Goal: Task Accomplishment & Management: Manage account settings

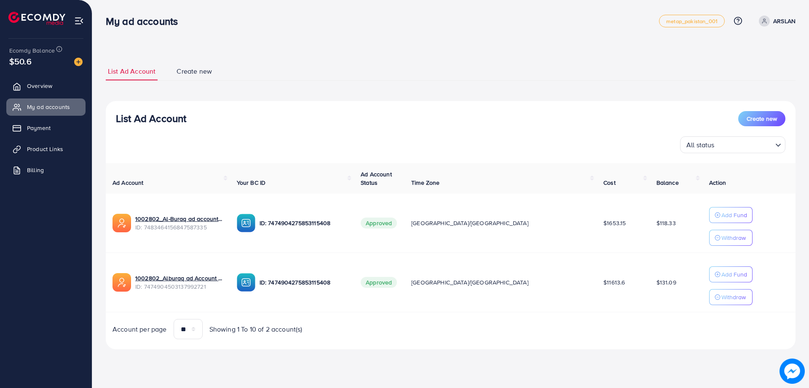
drag, startPoint x: 343, startPoint y: 115, endPoint x: 302, endPoint y: 104, distance: 41.7
click at [307, 115] on div "List Ad Account Create new" at bounding box center [450, 118] width 669 height 15
click at [319, 36] on div "List Ad Account Create new List Ad Account Create new All status Loading... Ad …" at bounding box center [450, 186] width 717 height 373
drag, startPoint x: 311, startPoint y: 35, endPoint x: 289, endPoint y: 29, distance: 22.6
drag, startPoint x: 289, startPoint y: 29, endPoint x: 252, endPoint y: 29, distance: 37.5
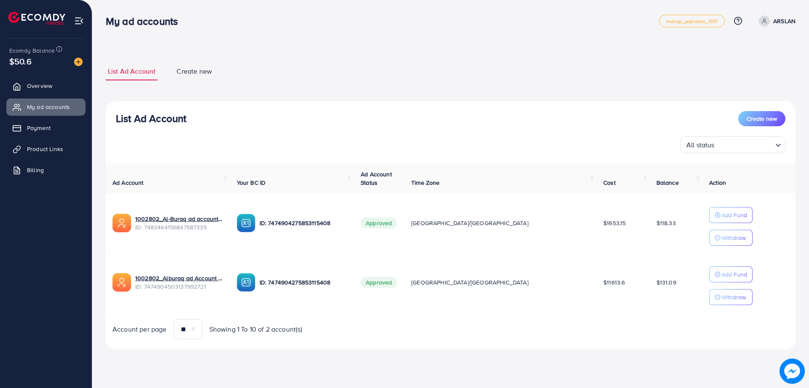
click at [252, 29] on div "My ad accounts metap_pakistan_001 Help Center Contact Support Plans and Pricing…" at bounding box center [451, 21] width 690 height 24
click at [301, 25] on div "My ad accounts" at bounding box center [382, 21] width 553 height 12
drag, startPoint x: 301, startPoint y: 25, endPoint x: 295, endPoint y: 23, distance: 6.1
drag, startPoint x: 295, startPoint y: 23, endPoint x: 285, endPoint y: 21, distance: 10.4
click at [285, 21] on div "My ad accounts" at bounding box center [382, 21] width 553 height 12
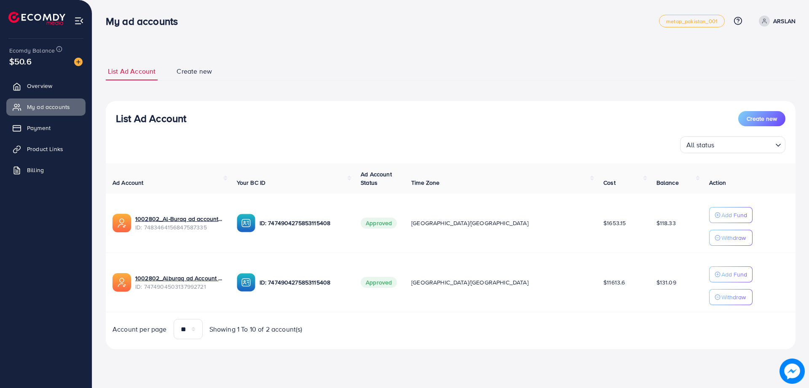
click at [366, 28] on div "My ad accounts metap_pakistan_001 Help Center Contact Support Plans and Pricing…" at bounding box center [451, 21] width 690 height 24
click at [298, 44] on div "List Ad Account Create new List Ad Account Create new All status Loading... Ad …" at bounding box center [450, 186] width 717 height 373
drag, startPoint x: 298, startPoint y: 44, endPoint x: 297, endPoint y: 29, distance: 15.3
drag, startPoint x: 297, startPoint y: 29, endPoint x: 295, endPoint y: 16, distance: 12.7
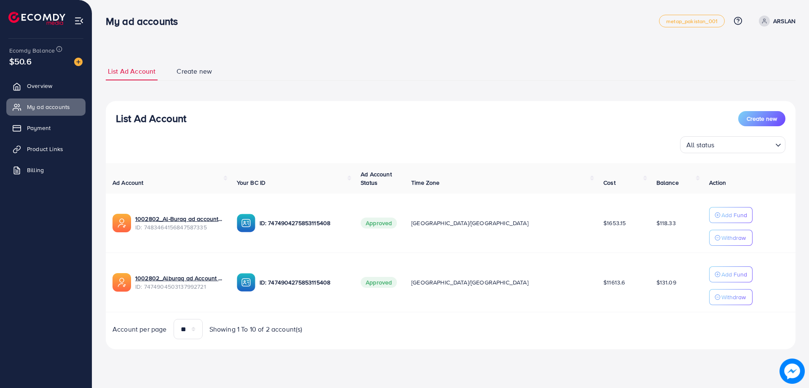
click at [295, 16] on div "My ad accounts" at bounding box center [382, 21] width 553 height 12
click at [302, 87] on div "List Ad Account Create new List Ad Account Create new All status Loading... Ad …" at bounding box center [451, 205] width 690 height 287
drag, startPoint x: 302, startPoint y: 87, endPoint x: 294, endPoint y: 86, distance: 8.1
drag, startPoint x: 294, startPoint y: 86, endPoint x: 282, endPoint y: 88, distance: 12.1
click at [277, 86] on div "List Ad Account Create new List Ad Account Create new All status Loading... Ad …" at bounding box center [451, 205] width 690 height 287
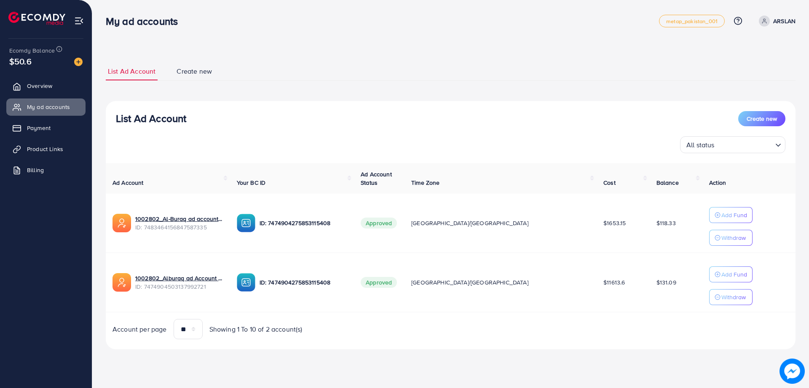
drag, startPoint x: 297, startPoint y: 90, endPoint x: 312, endPoint y: 91, distance: 15.2
click at [297, 90] on div "List Ad Account Create new List Ad Account Create new All status Loading... Ad …" at bounding box center [451, 205] width 690 height 287
click at [318, 91] on div "List Ad Account Create new List Ad Account Create new All status Loading... Ad …" at bounding box center [451, 205] width 690 height 287
click at [298, 85] on div "List Ad Account Create new List Ad Account Create new All status Loading... Ad …" at bounding box center [451, 205] width 690 height 287
drag, startPoint x: 298, startPoint y: 85, endPoint x: 276, endPoint y: 85, distance: 21.5
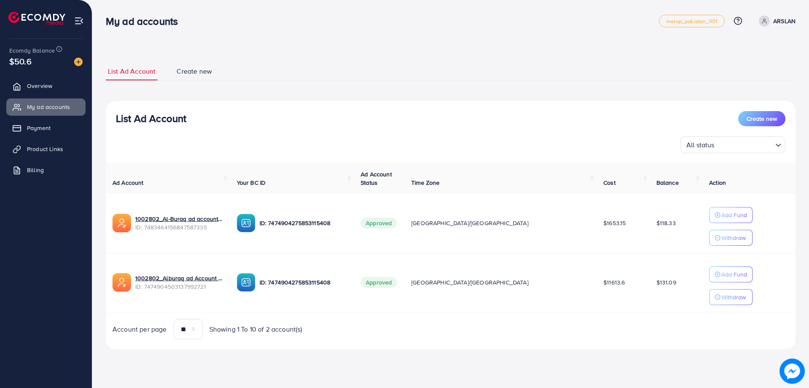
click at [276, 85] on div "List Ad Account Create new List Ad Account Create new All status Loading... Ad …" at bounding box center [451, 205] width 690 height 287
click at [297, 86] on div "List Ad Account Create new List Ad Account Create new All status Loading... Ad …" at bounding box center [451, 205] width 690 height 287
